Goal: Task Accomplishment & Management: Use online tool/utility

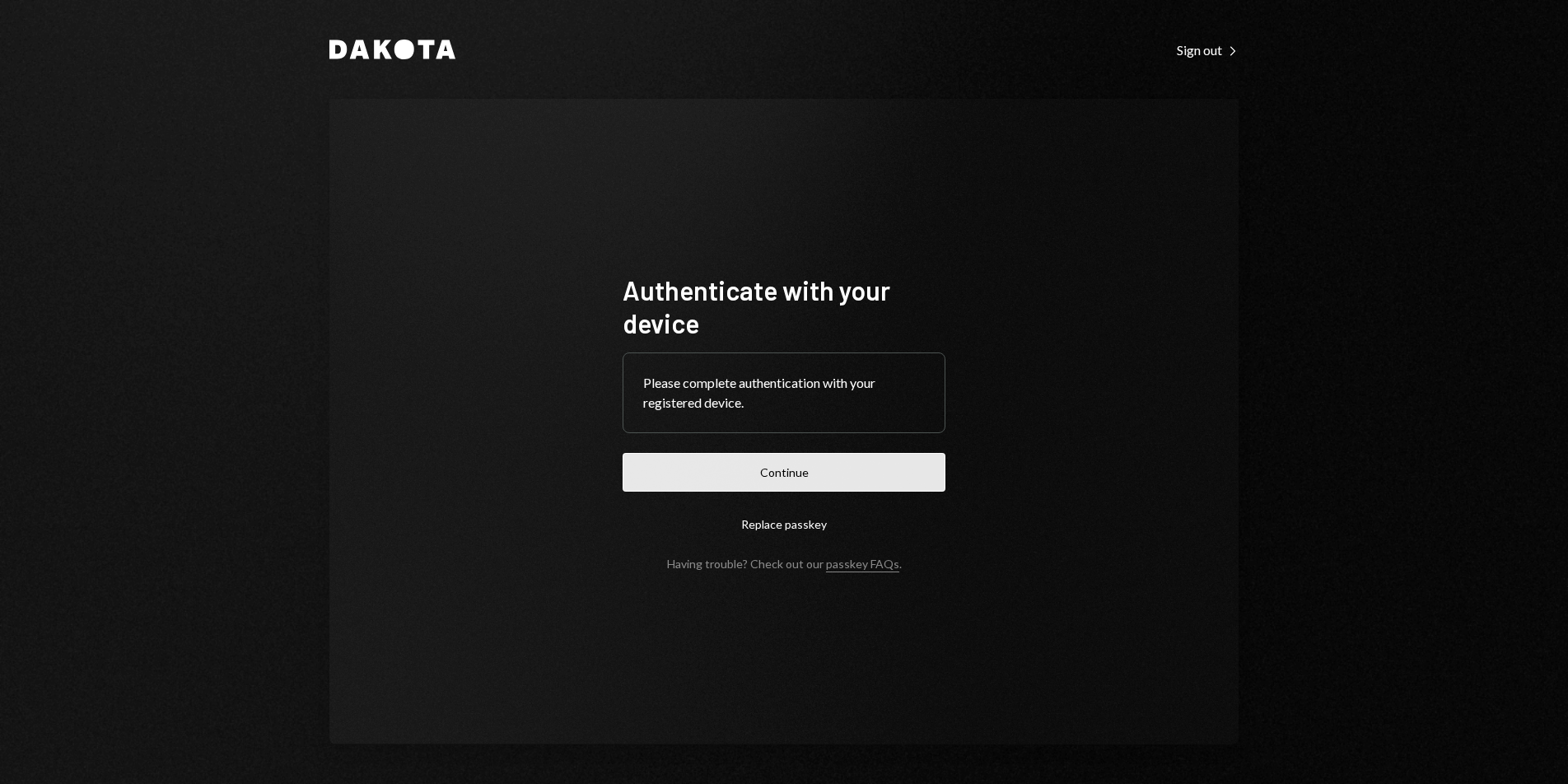
click at [867, 461] on button "Continue" at bounding box center [784, 472] width 323 height 38
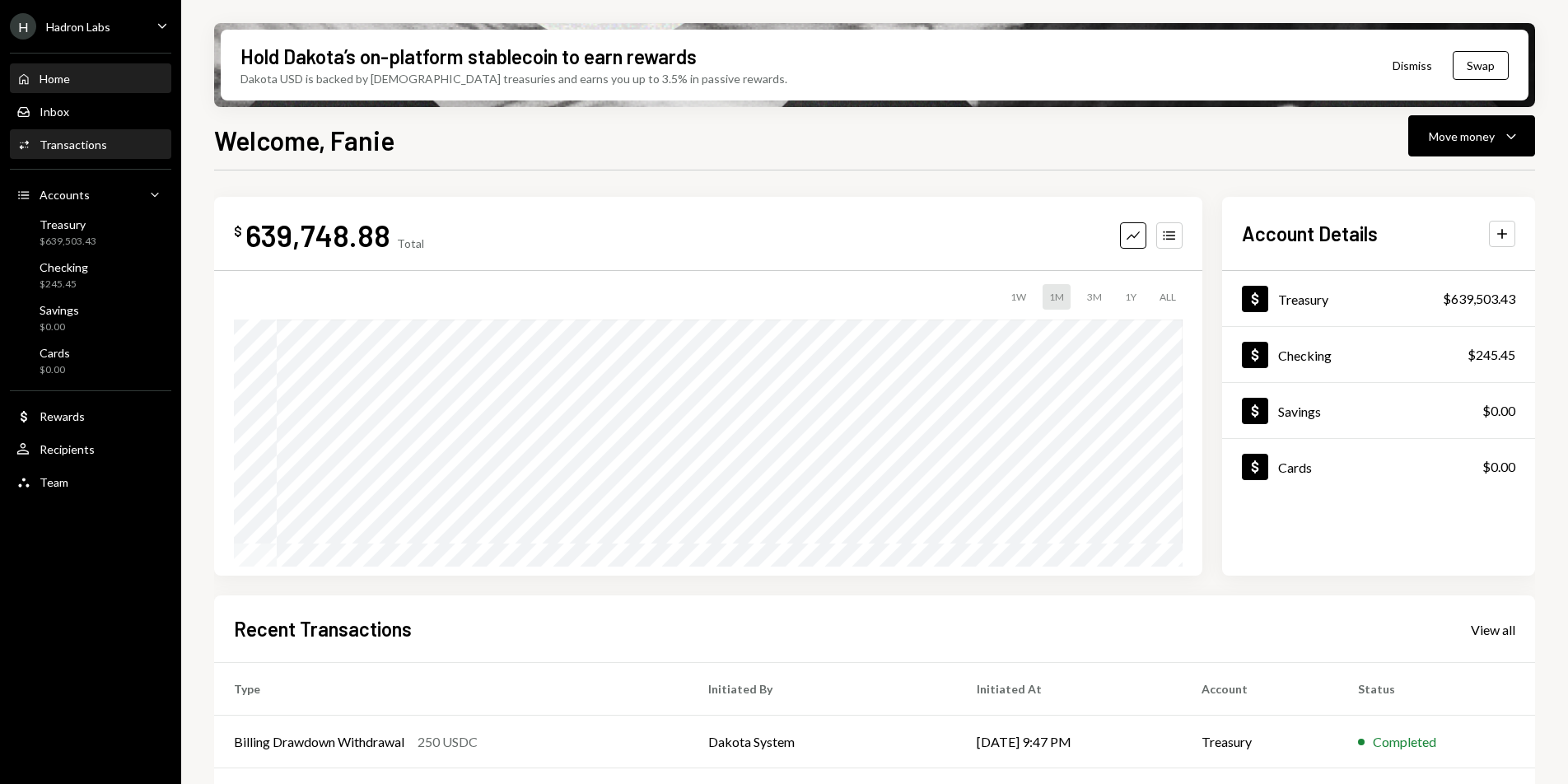
click at [84, 154] on div "Activities Transactions" at bounding box center [90, 145] width 149 height 28
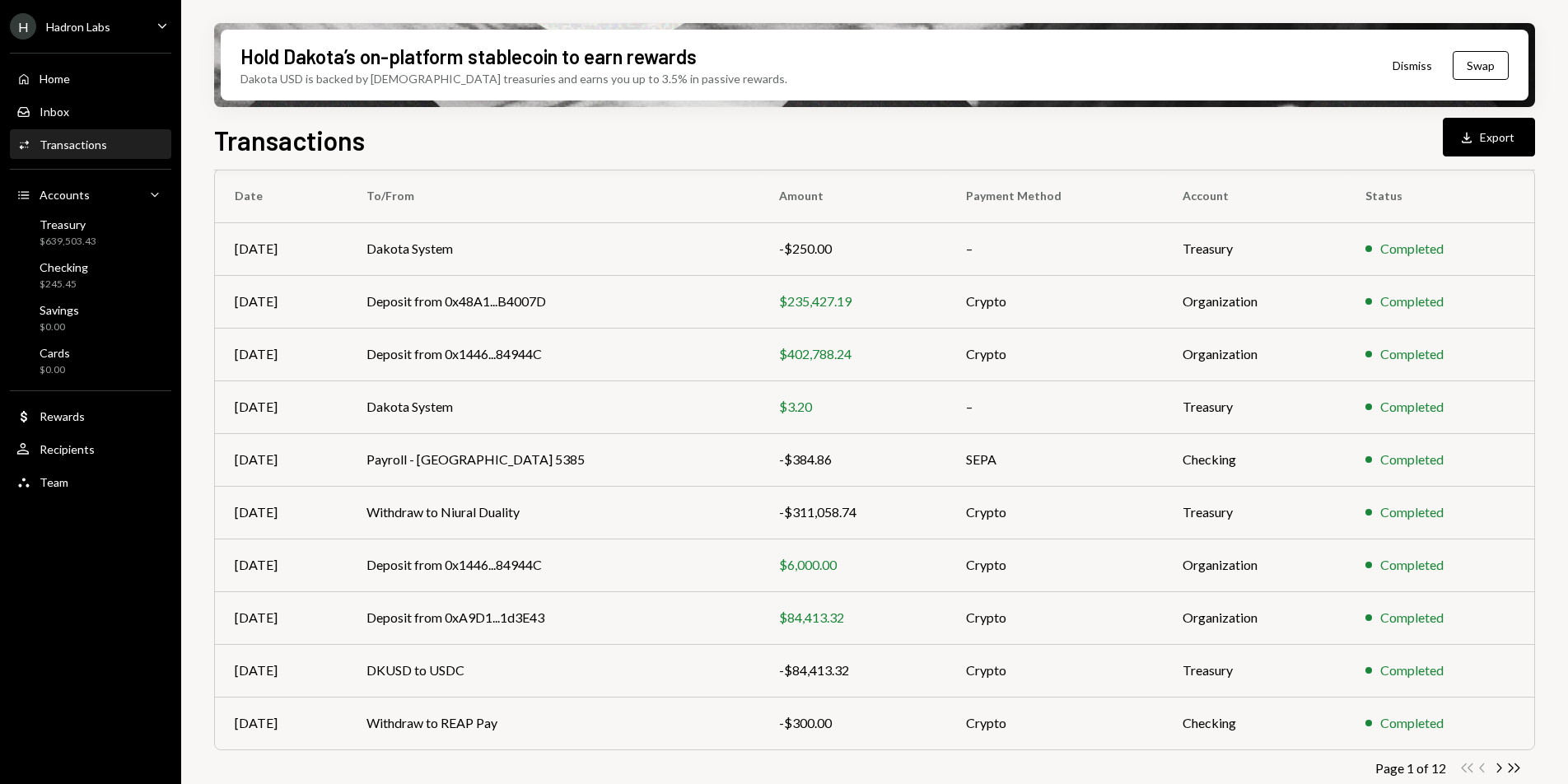
scroll to position [154, 0]
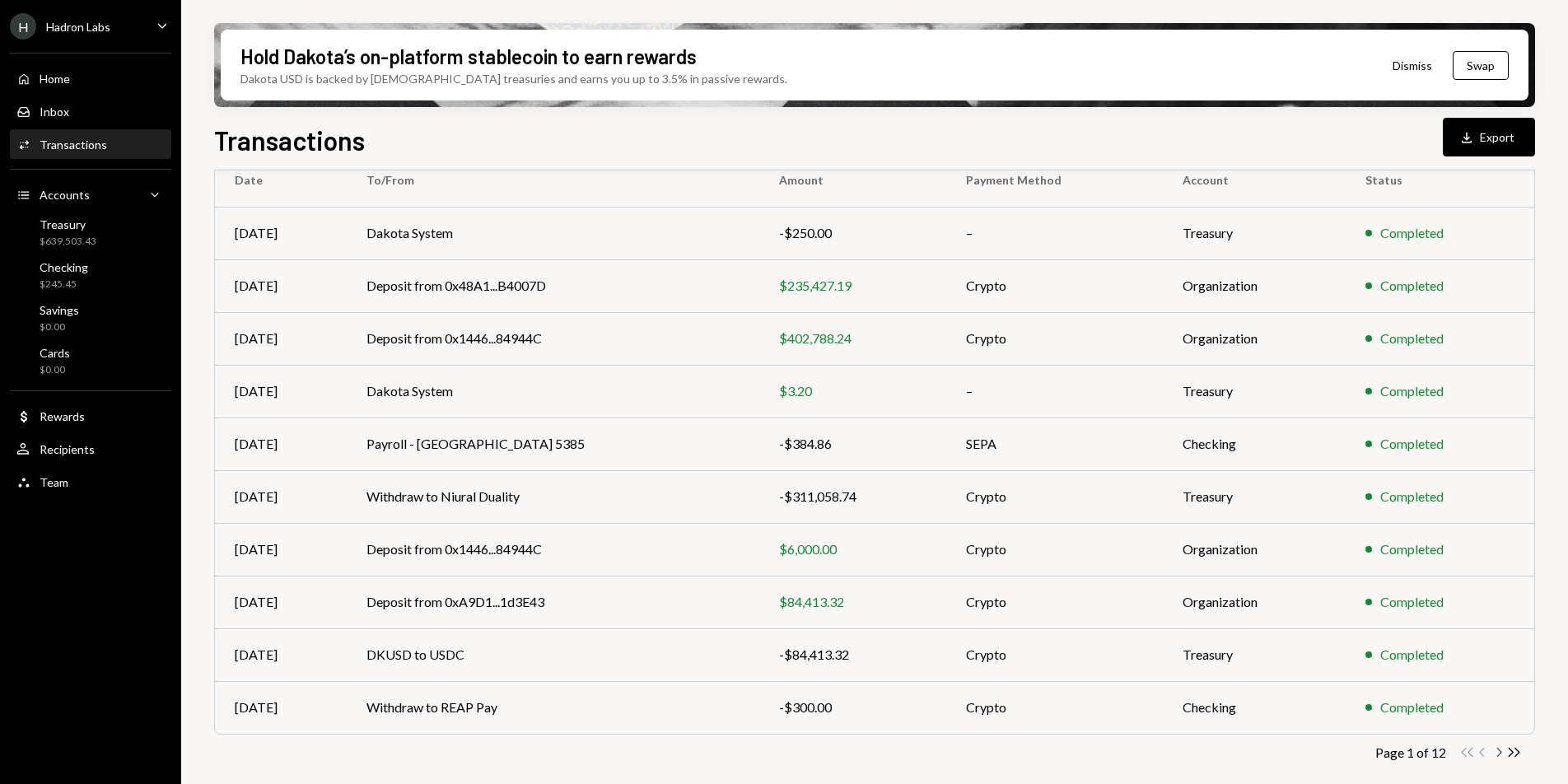
click at [1502, 755] on icon "Chevron Right" at bounding box center [1499, 751] width 15 height 15
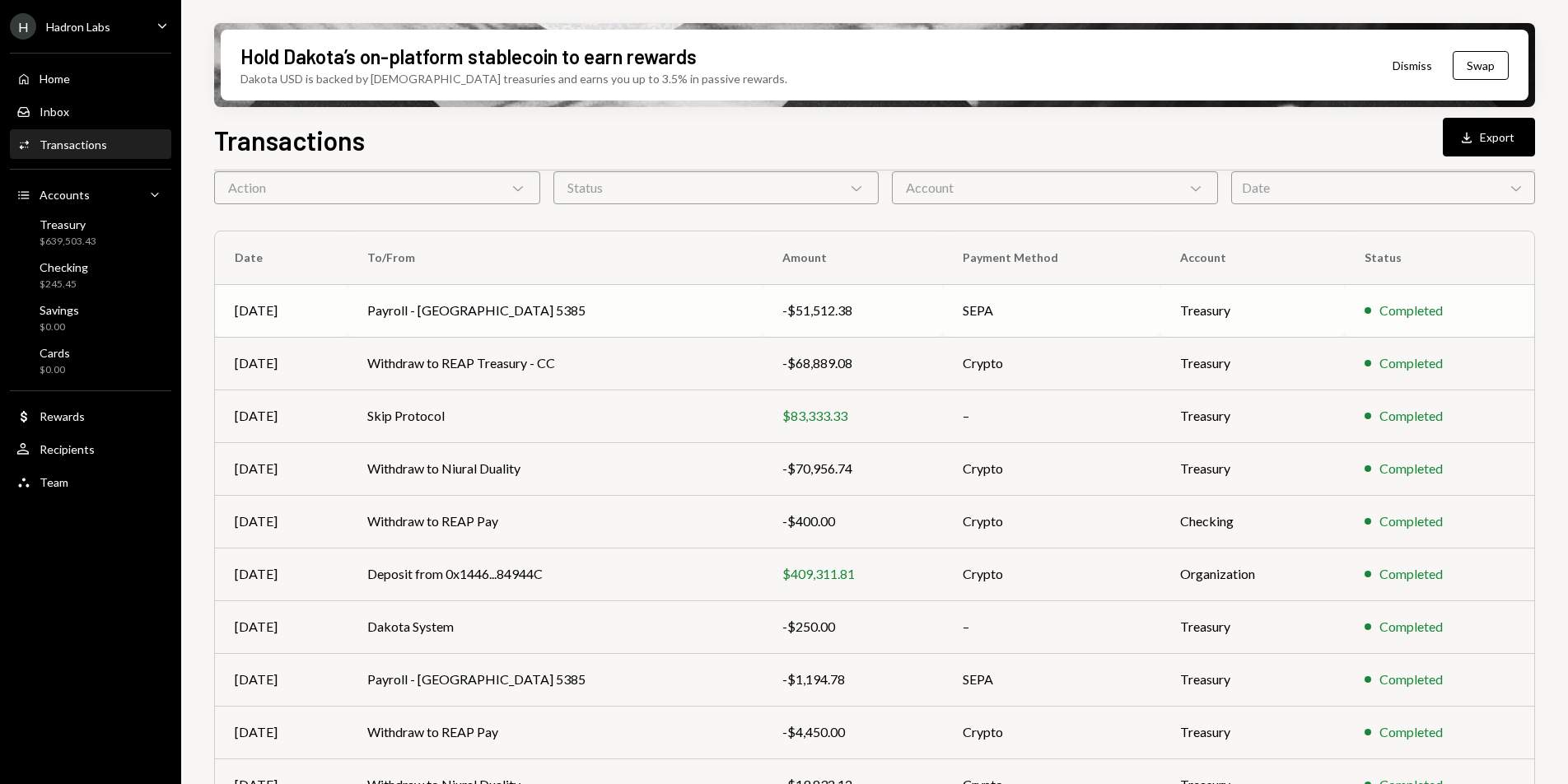
scroll to position [0, 0]
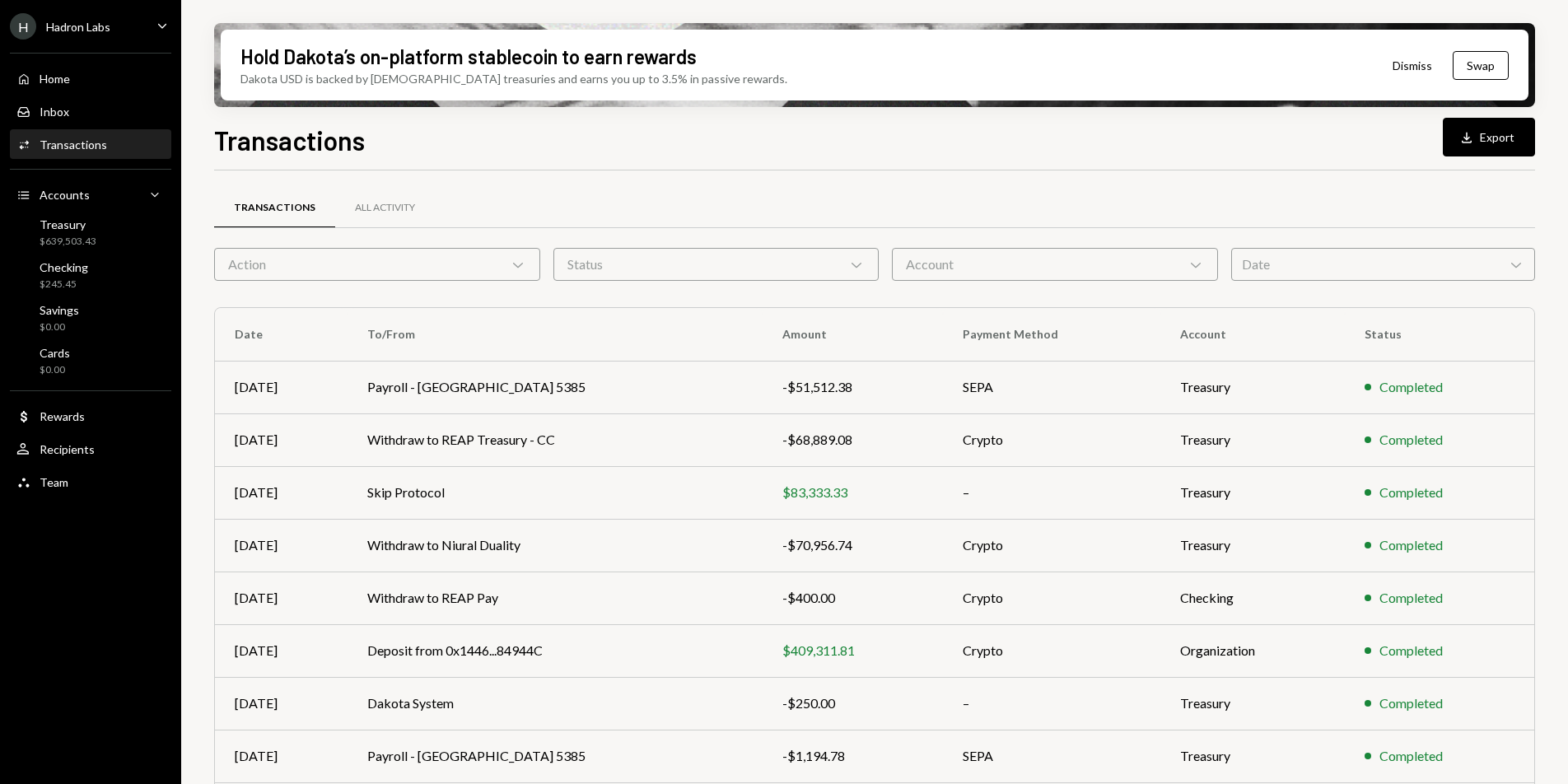
click at [578, 135] on div "Transactions Download Export" at bounding box center [875, 138] width 1322 height 36
drag, startPoint x: 204, startPoint y: 140, endPoint x: 371, endPoint y: 148, distance: 167.2
click at [371, 148] on div "Hold Dakota’s on-platform stablecoin to earn rewards Dakota USD is backed by U.…" at bounding box center [875, 392] width 1387 height 784
click at [779, 164] on div "Transactions Download Export Transactions All Activity Action Chevron Down Stat…" at bounding box center [875, 500] width 1322 height 761
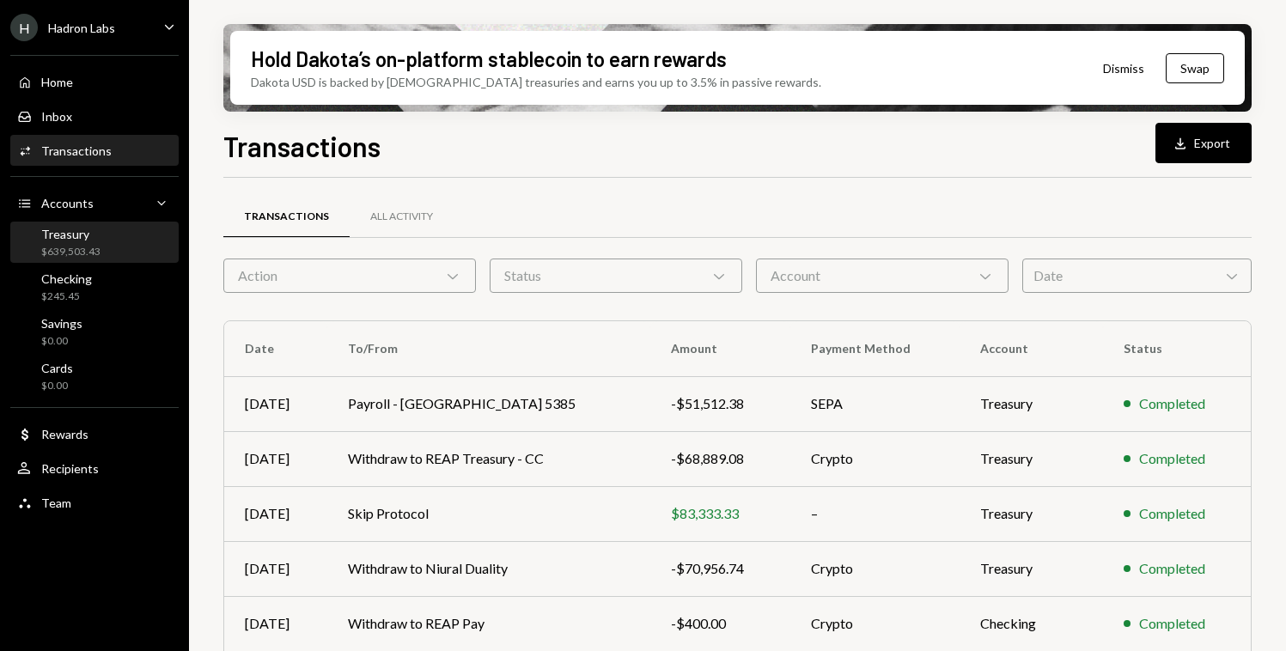
click at [97, 239] on div "Treasury" at bounding box center [70, 234] width 59 height 15
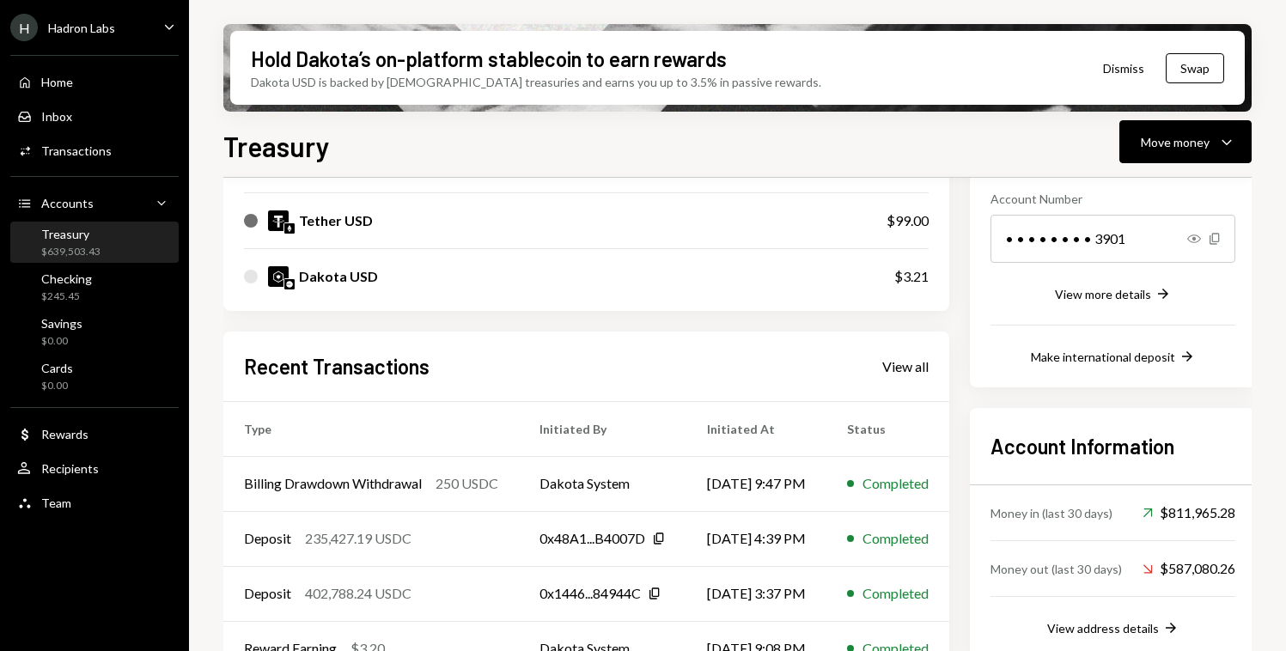
scroll to position [355, 0]
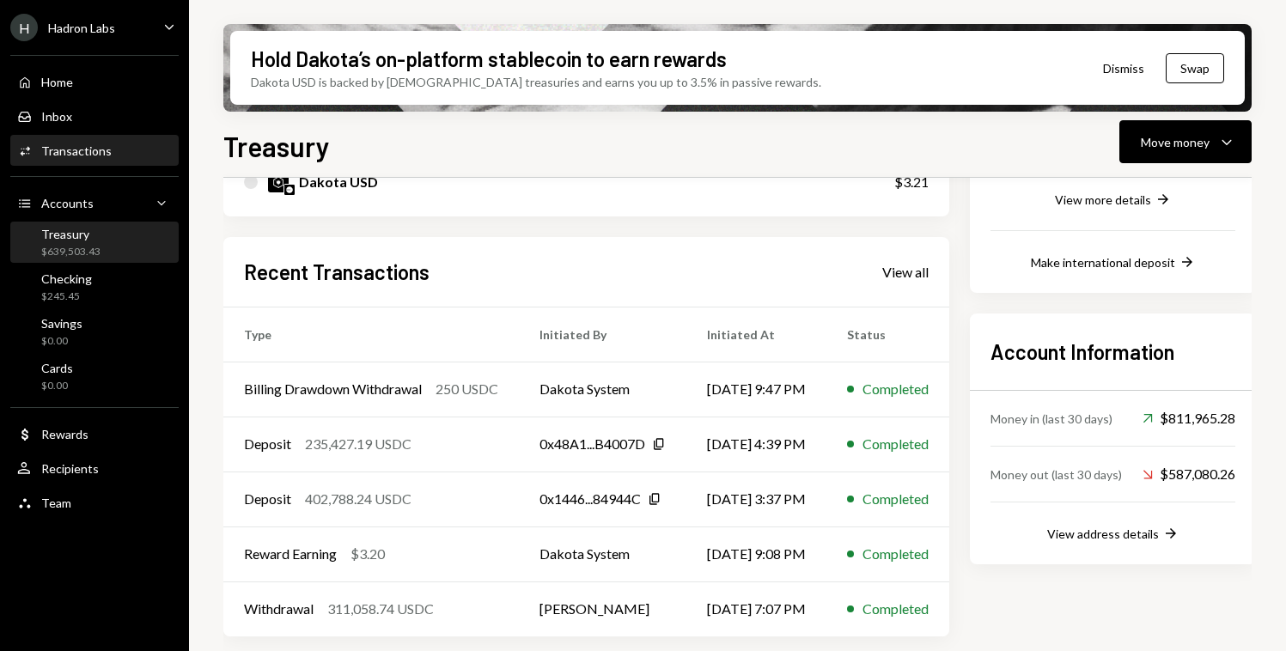
click at [137, 156] on div "Activities Transactions" at bounding box center [94, 150] width 155 height 15
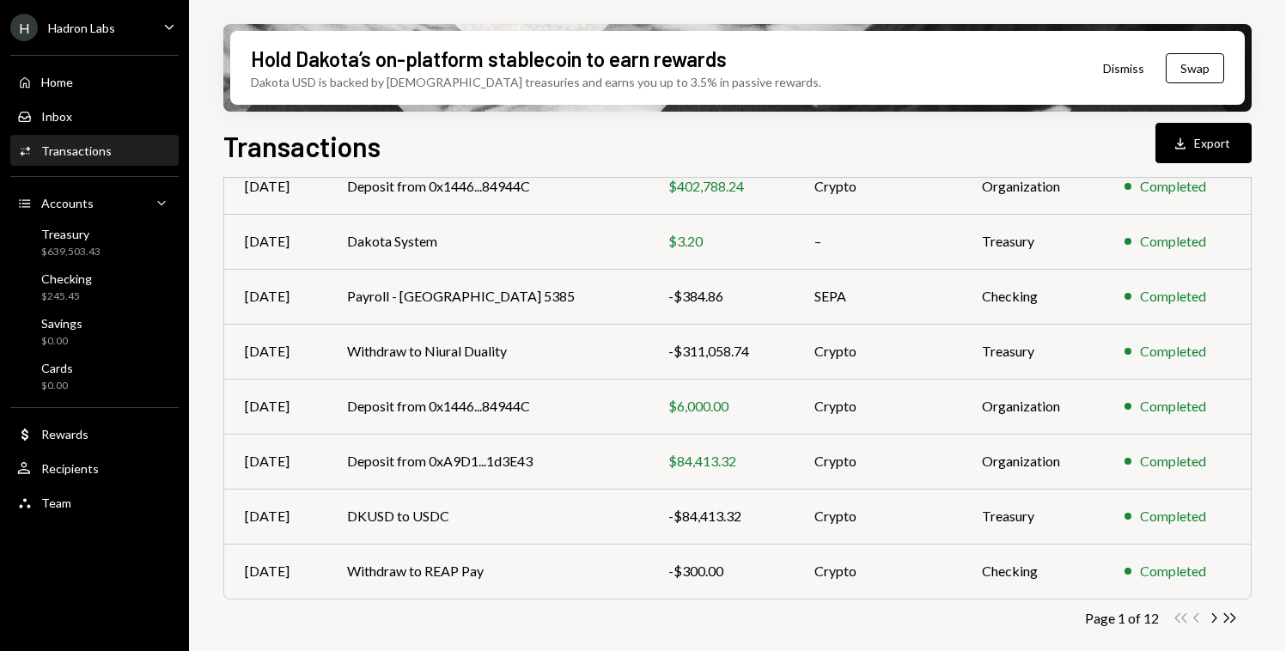
scroll to position [327, 0]
click at [1204, 615] on div "Double Arrow Left Chevron Left Chevron Right Double Arrow Right" at bounding box center [1204, 618] width 65 height 16
click at [1211, 615] on icon "Chevron Right" at bounding box center [1213, 618] width 16 height 16
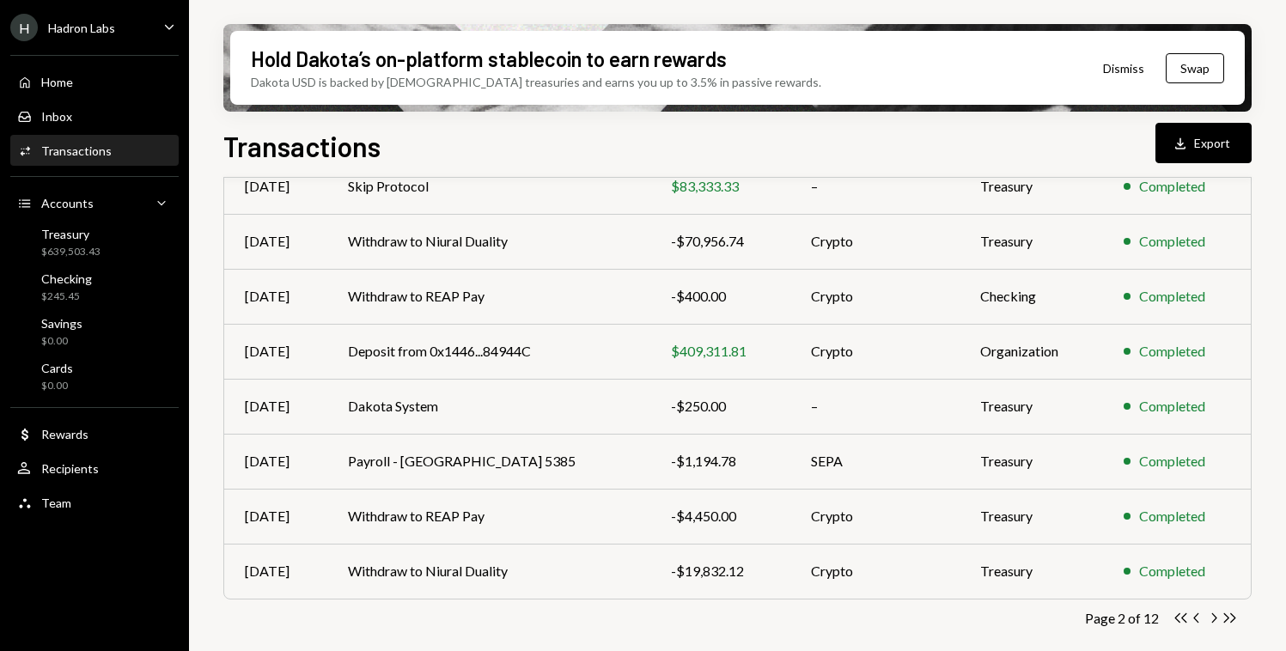
click at [1192, 616] on icon "Chevron Left" at bounding box center [1197, 618] width 16 height 16
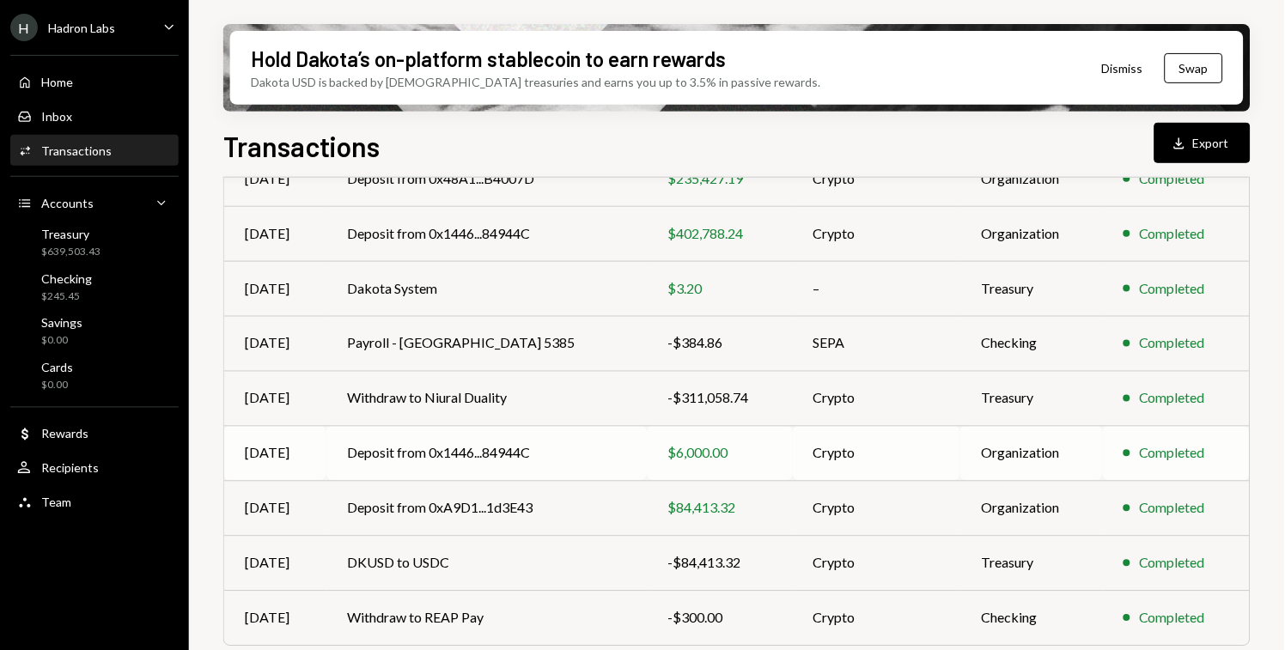
scroll to position [283, 0]
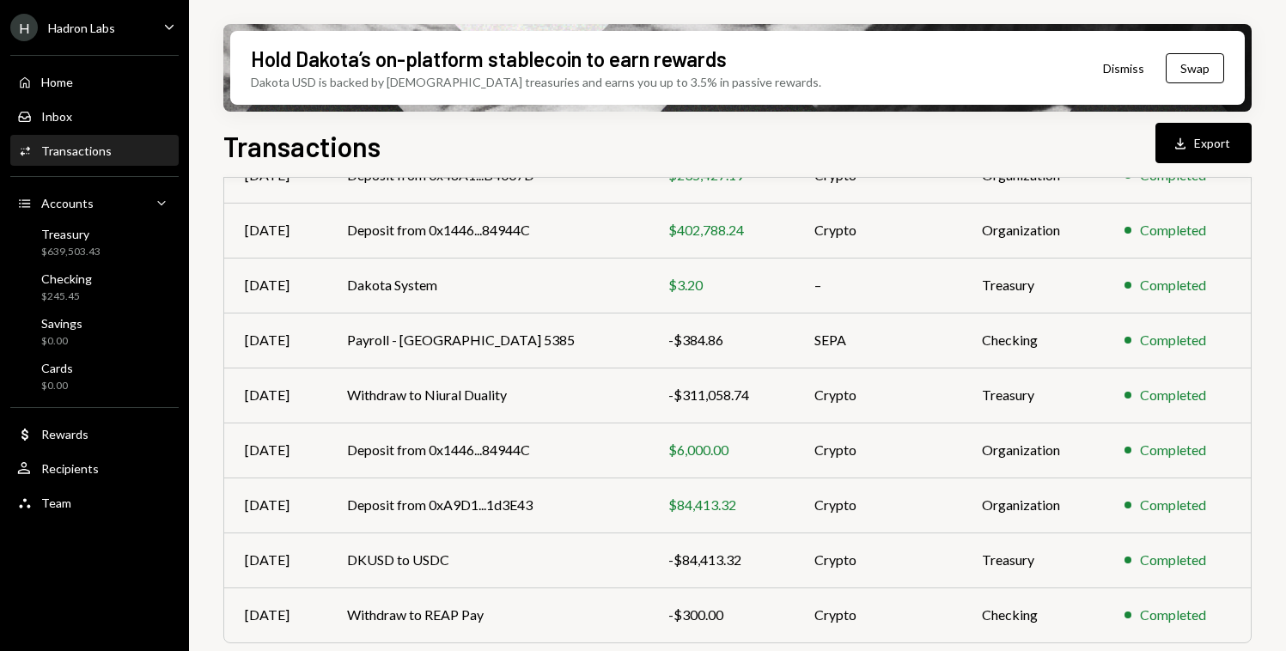
click at [69, 155] on div "Transactions" at bounding box center [76, 150] width 70 height 15
click at [106, 229] on div "Treasury $639,503.43" at bounding box center [94, 243] width 155 height 33
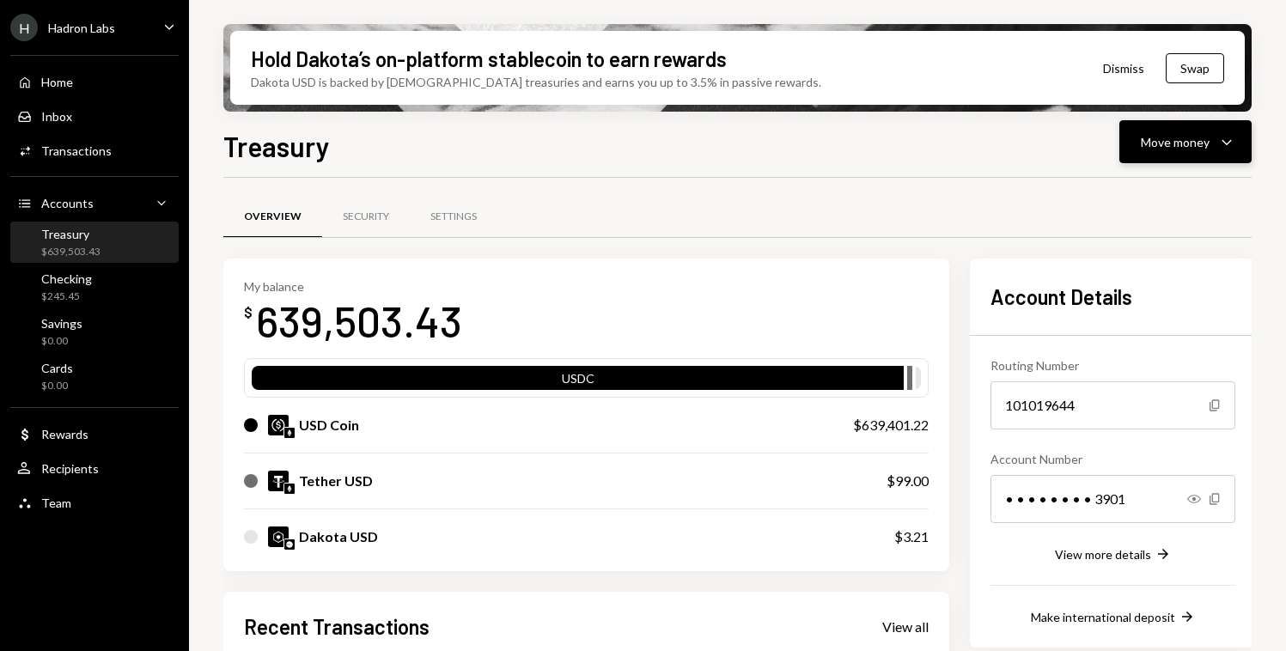
click at [1219, 134] on icon "Caret Down" at bounding box center [1226, 141] width 21 height 21
click at [1138, 197] on div "Send" at bounding box center [1171, 194] width 125 height 18
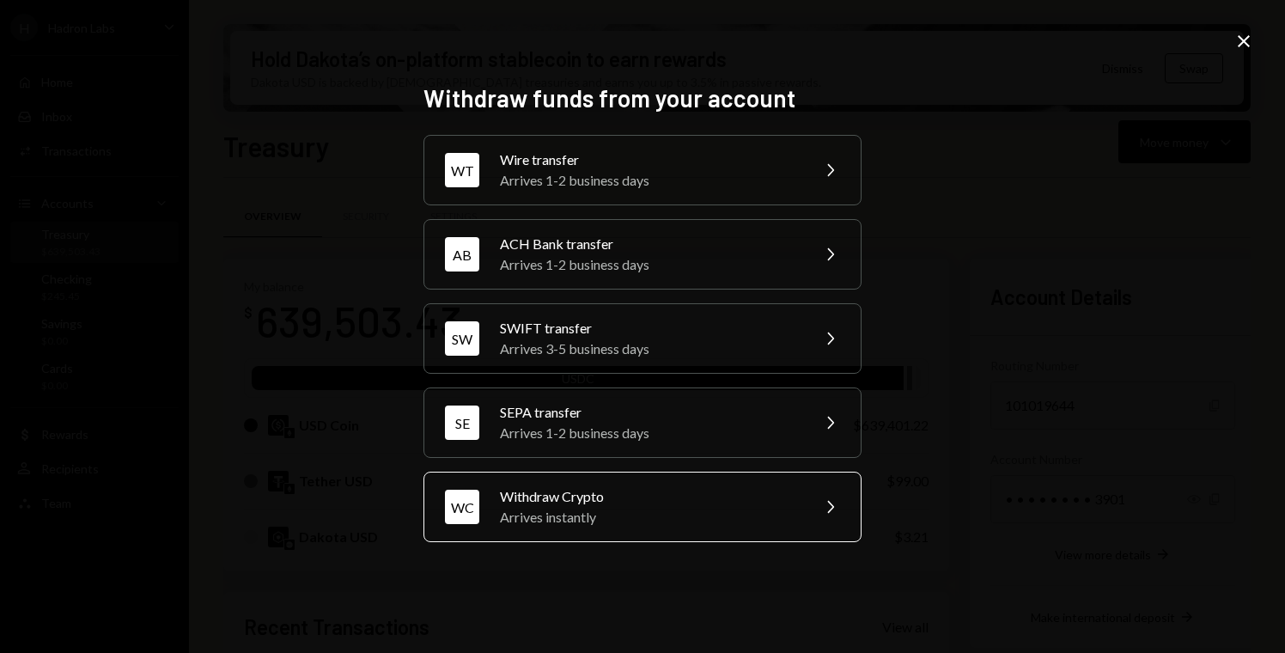
click at [602, 524] on div "Arrives instantly" at bounding box center [649, 517] width 299 height 21
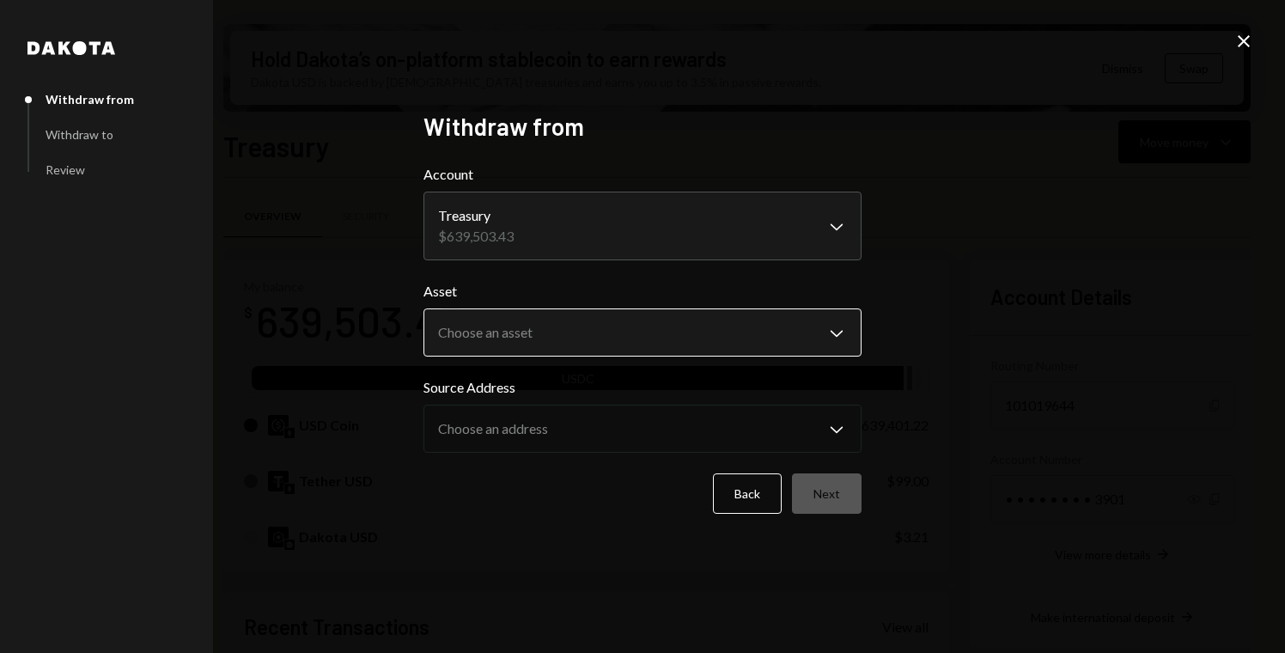
click at [523, 333] on body "H Hadron Labs Caret Down Home Home Inbox Inbox Activities Transactions Accounts…" at bounding box center [642, 326] width 1285 height 653
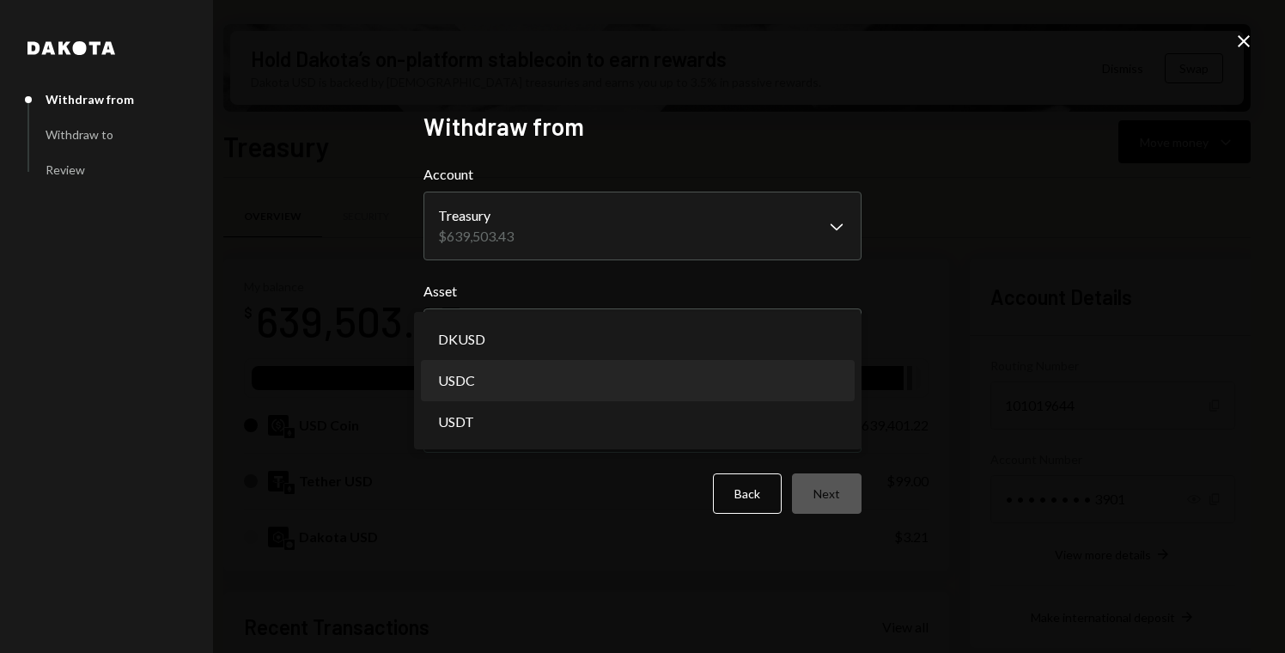
select select "****"
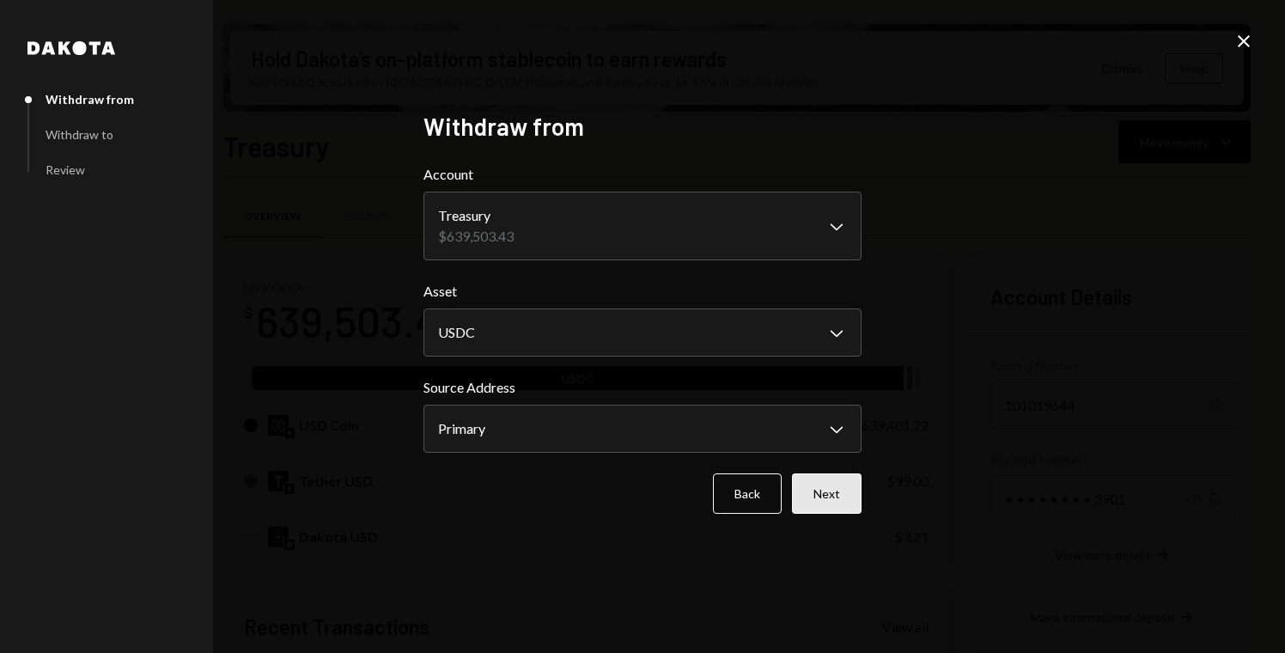
click at [814, 489] on button "Next" at bounding box center [827, 493] width 70 height 40
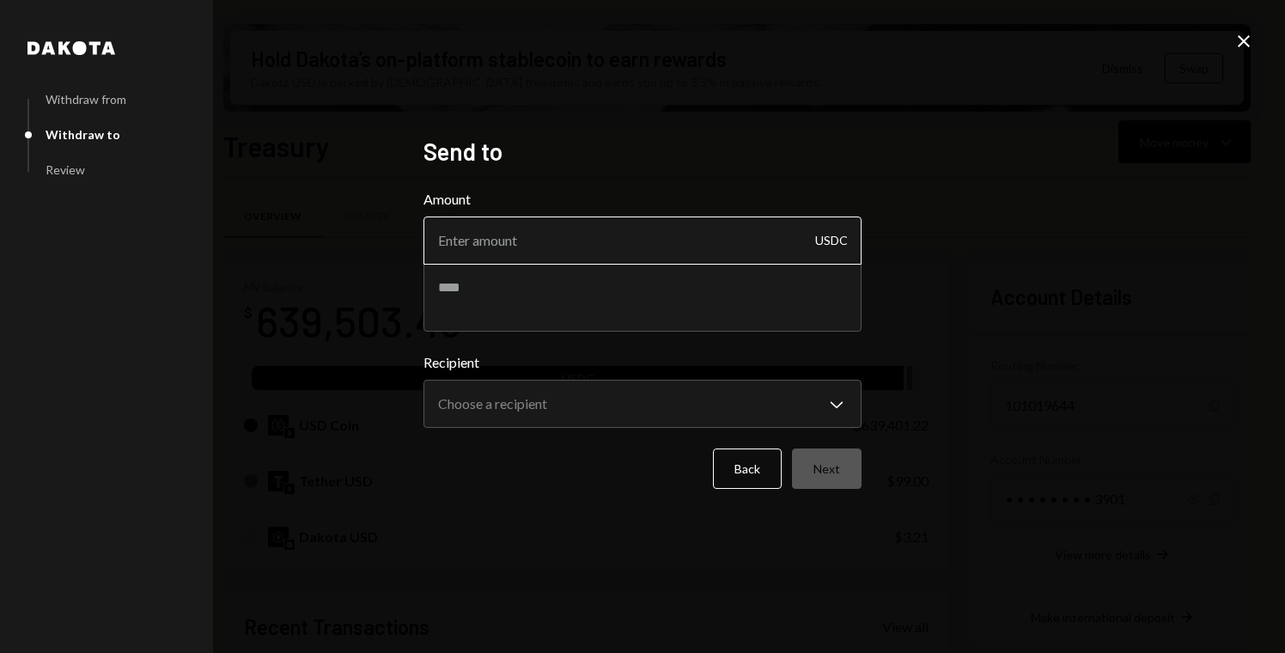
click at [557, 259] on input "Amount" at bounding box center [642, 240] width 438 height 48
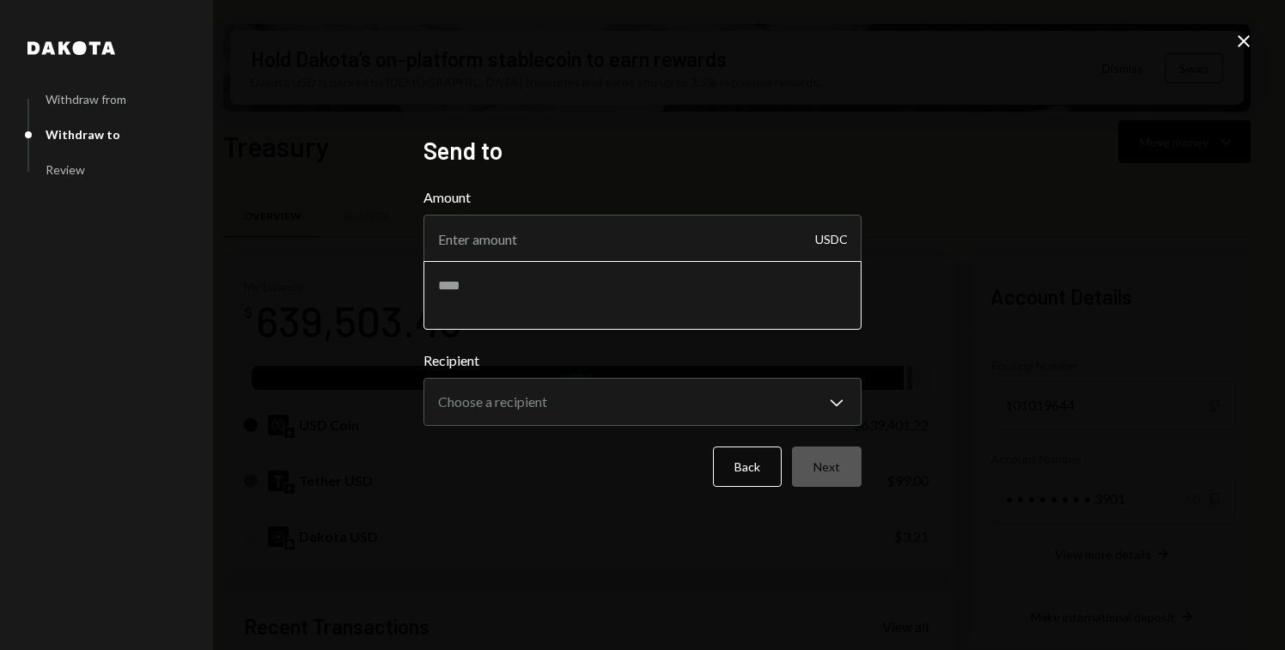
paste input "69798.69863"
type input "69798.70"
click at [549, 288] on textarea at bounding box center [642, 295] width 438 height 69
type textarea "**********"
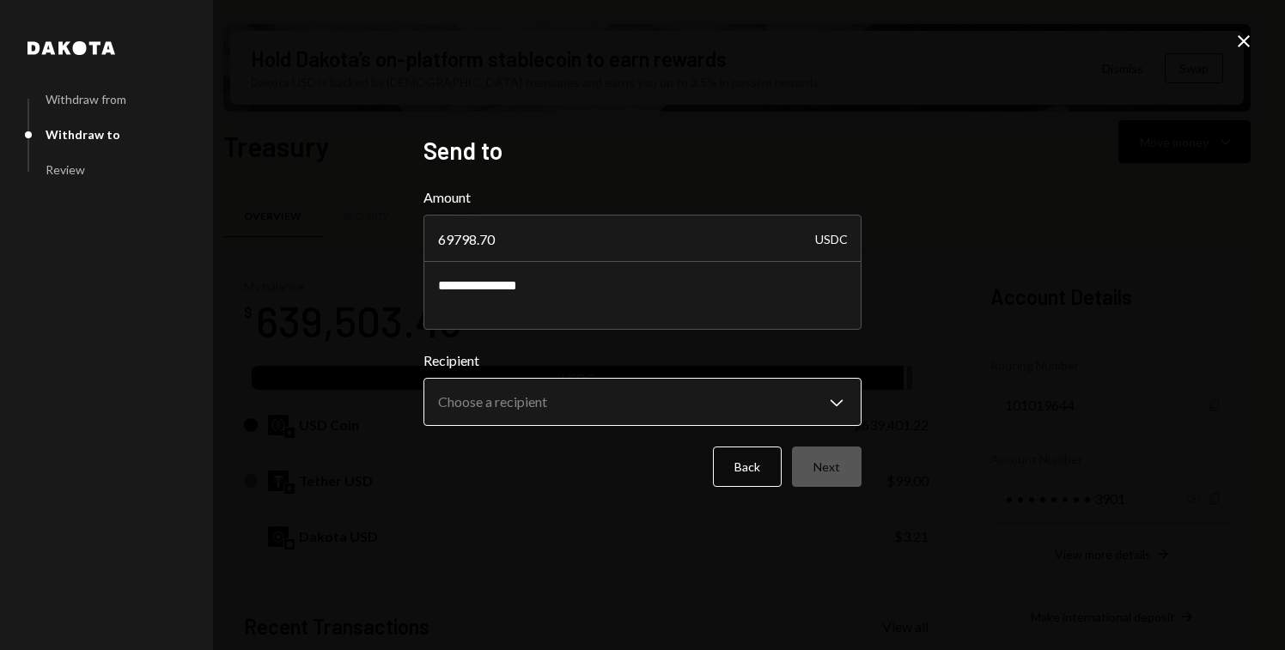
click at [551, 421] on body "H Hadron Labs Caret Down Home Home Inbox Inbox Activities Transactions Accounts…" at bounding box center [642, 325] width 1285 height 650
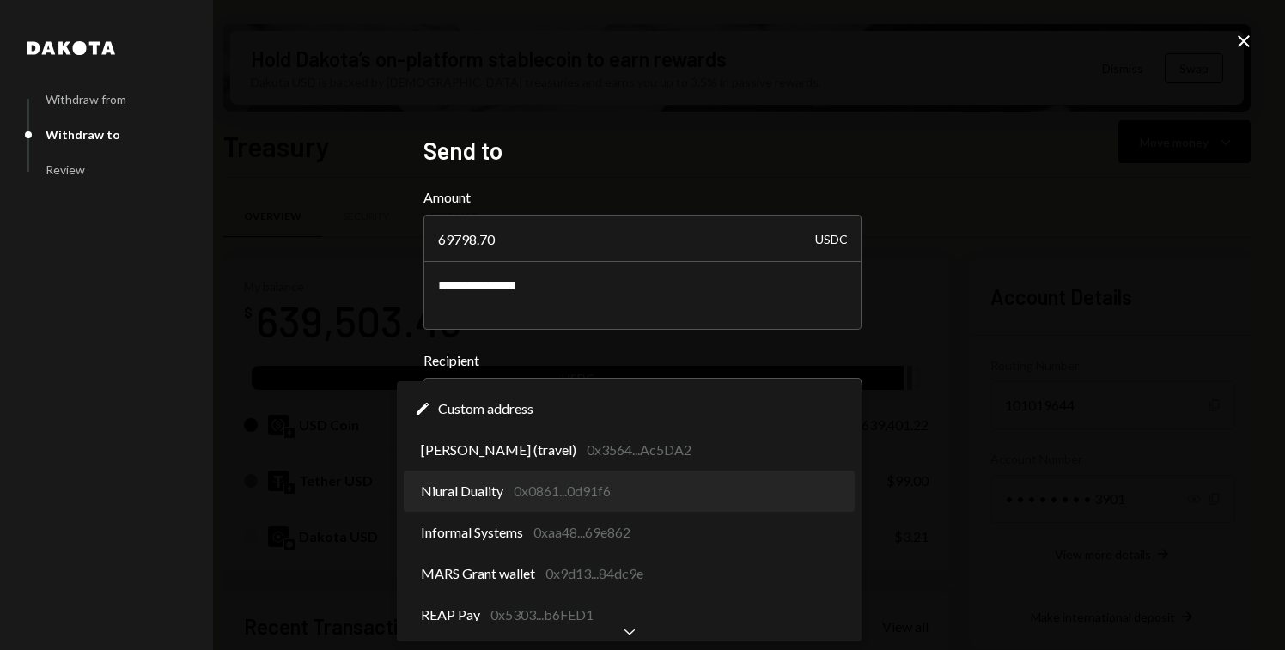
select select "**********"
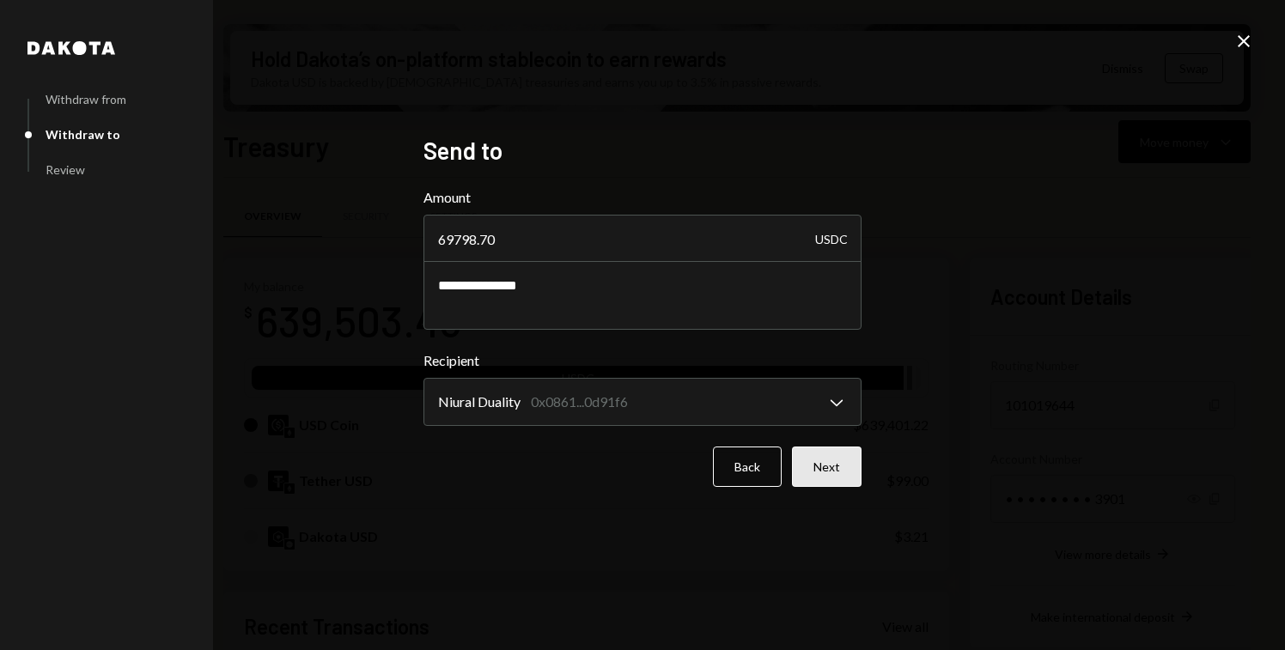
click at [836, 465] on button "Next" at bounding box center [827, 467] width 70 height 40
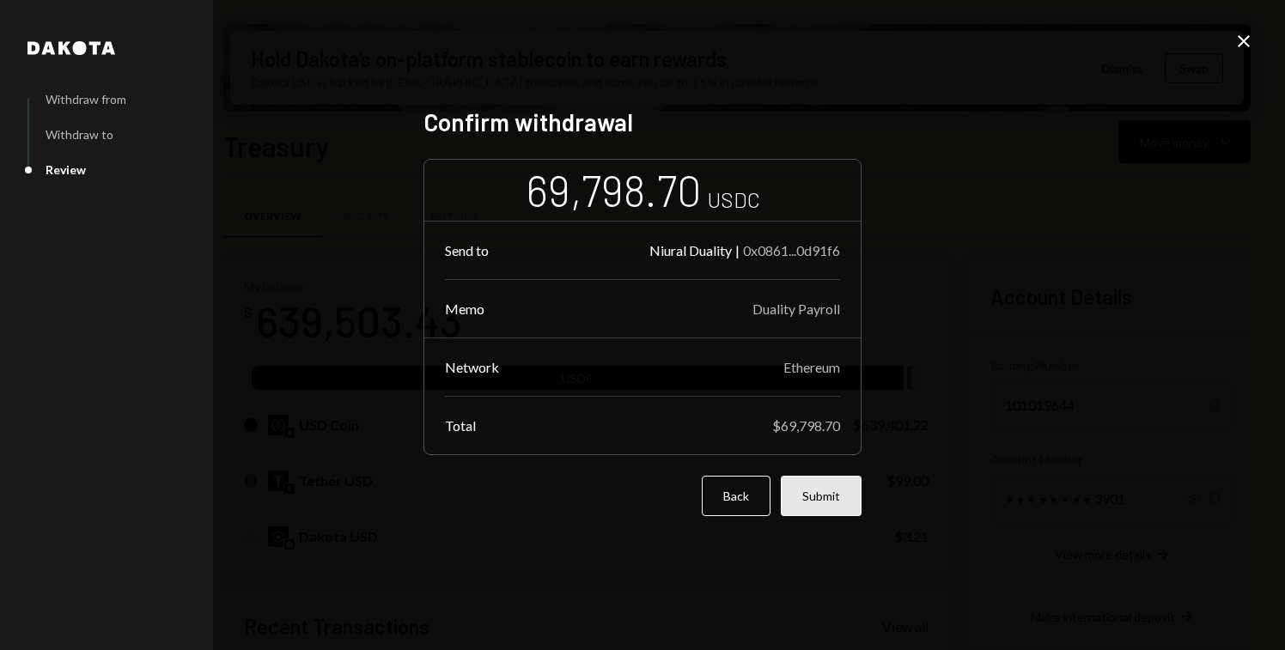
click at [844, 489] on button "Submit" at bounding box center [821, 496] width 81 height 40
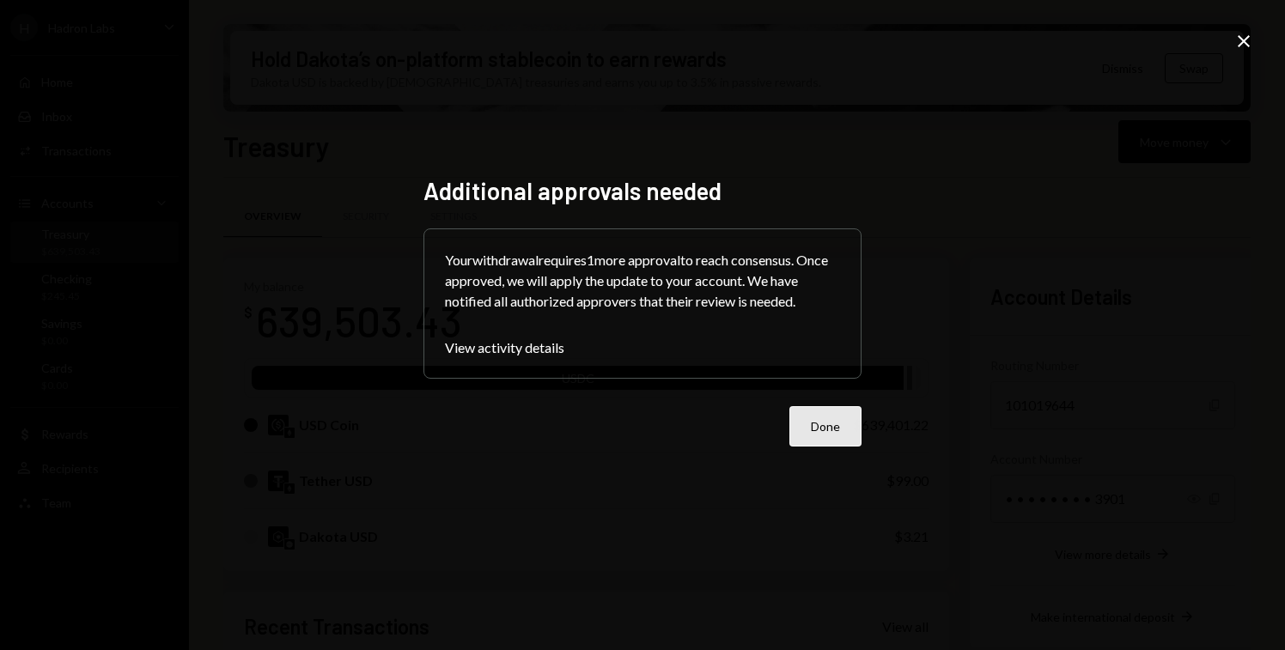
click at [844, 430] on button "Done" at bounding box center [825, 426] width 72 height 40
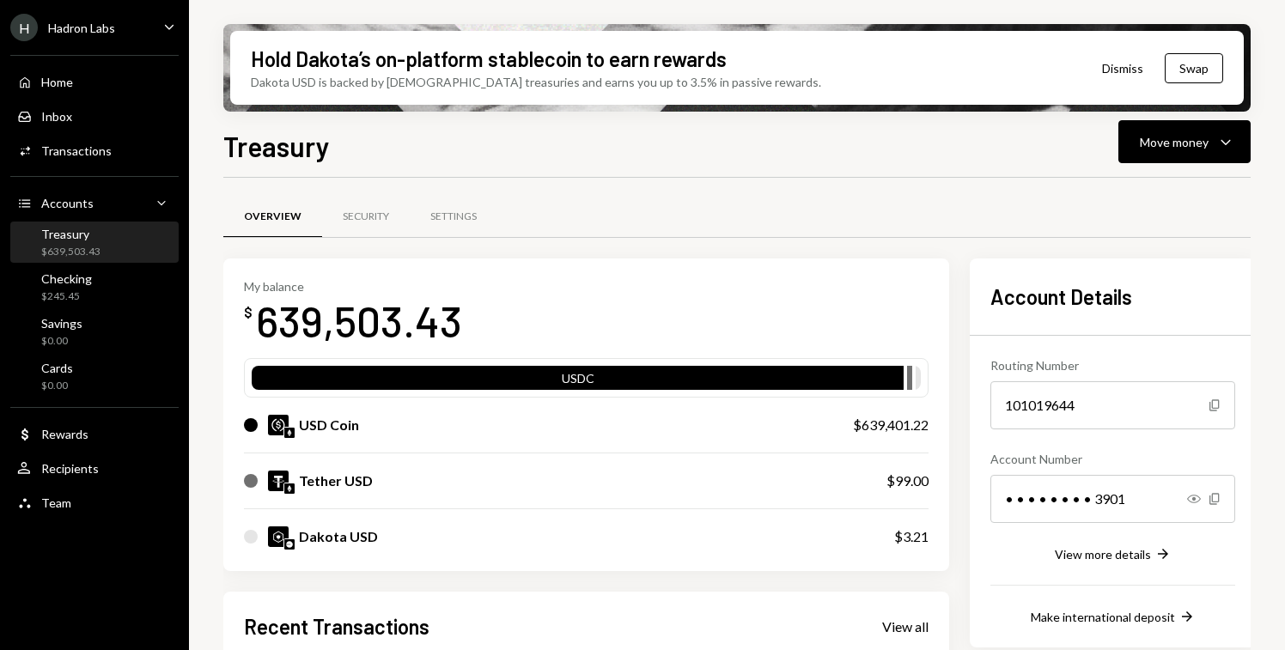
click at [101, 34] on div "Hadron Labs" at bounding box center [81, 28] width 67 height 15
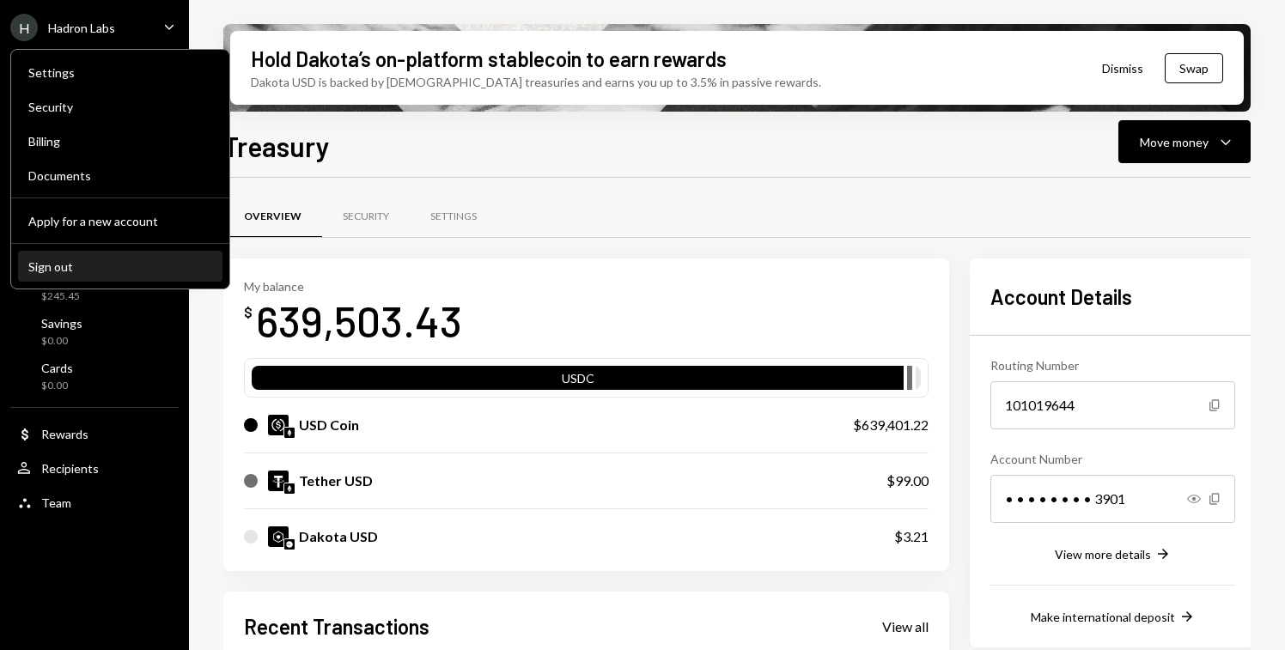
click at [89, 262] on div "Sign out" at bounding box center [120, 266] width 184 height 15
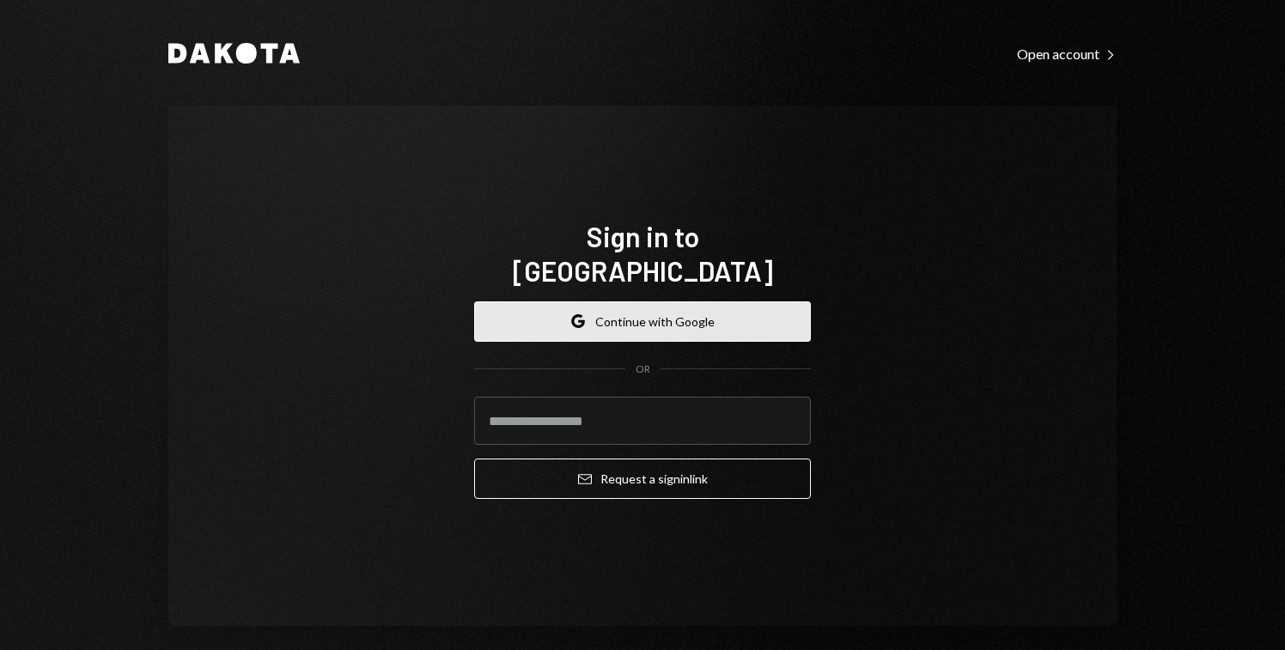
click at [701, 314] on button "Google Continue with Google" at bounding box center [642, 321] width 337 height 40
